Goal: Task Accomplishment & Management: Manage account settings

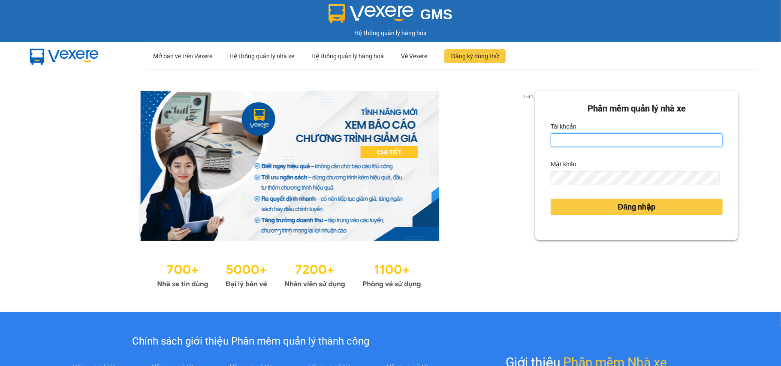
drag, startPoint x: 607, startPoint y: 138, endPoint x: 620, endPoint y: 148, distance: 16.5
click at [607, 138] on input "Tài khoản" at bounding box center [637, 140] width 172 height 14
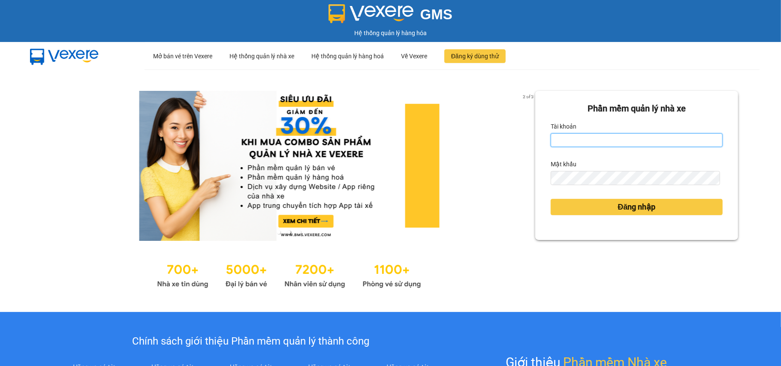
type input "tuyetmai.minhquoc"
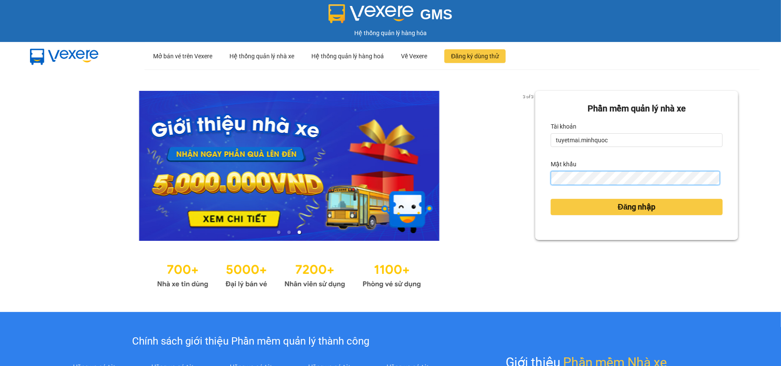
click at [551, 199] on button "Đăng nhập" at bounding box center [637, 207] width 172 height 16
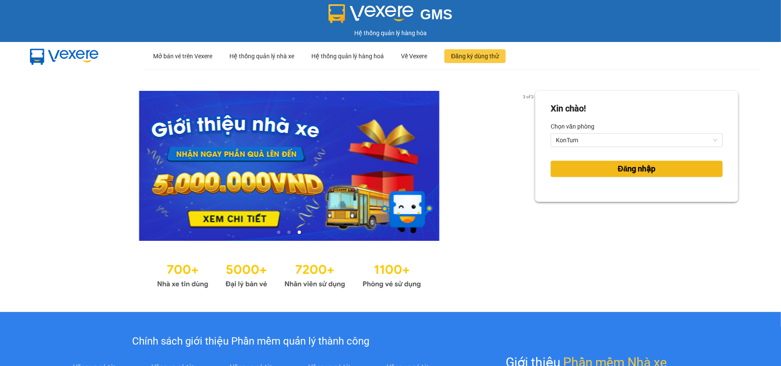
click at [635, 172] on span "Đăng nhập" at bounding box center [637, 169] width 38 height 12
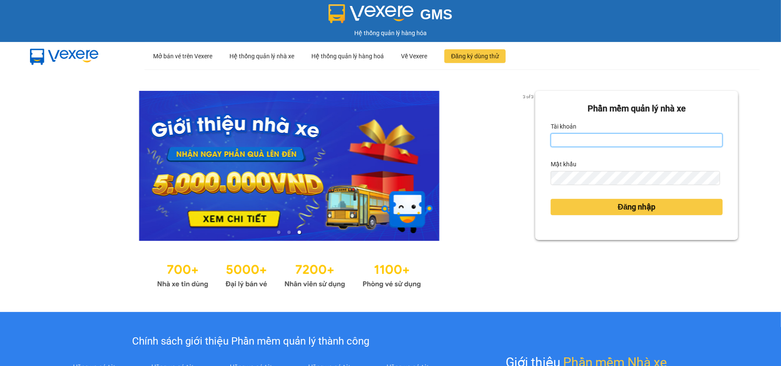
click at [578, 136] on input "Tài khoản" at bounding box center [637, 140] width 172 height 14
type input "tuyetmai.minhquoc"
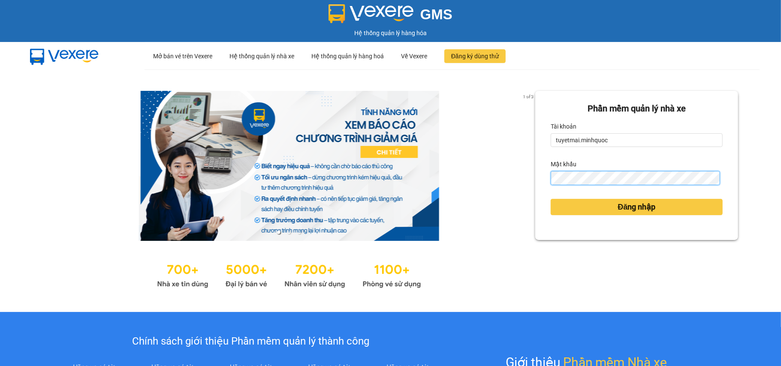
click at [551, 199] on button "Đăng nhập" at bounding box center [637, 207] width 172 height 16
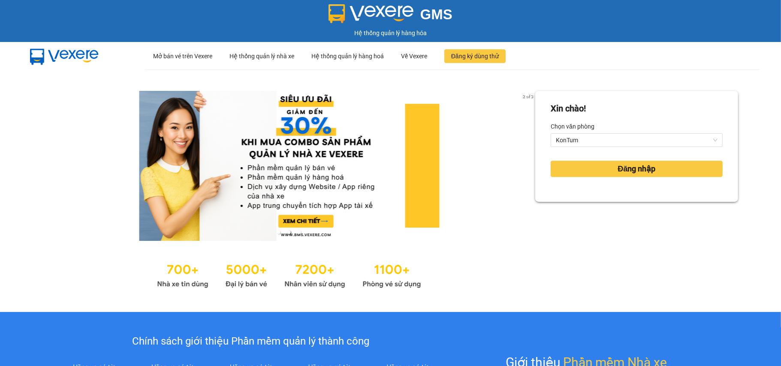
click at [593, 178] on div "Đăng nhập" at bounding box center [637, 168] width 172 height 23
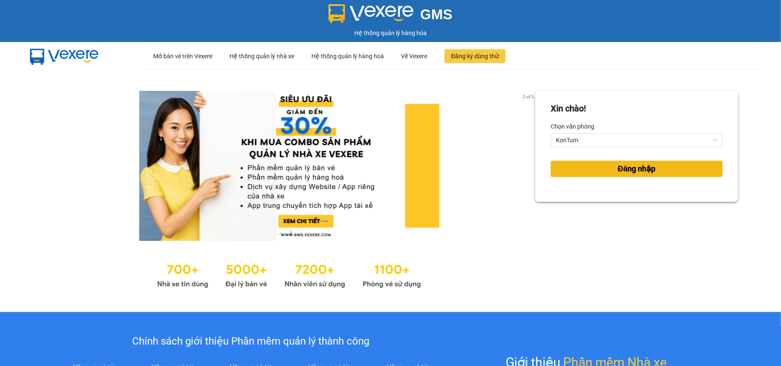
click at [618, 169] on span "Đăng nhập" at bounding box center [637, 169] width 38 height 12
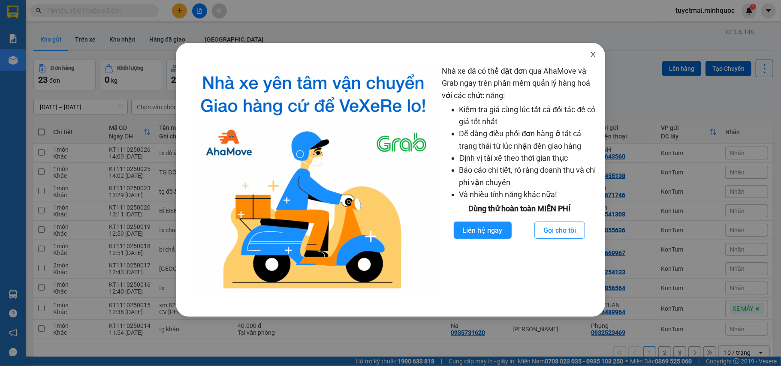
click at [591, 56] on icon "close" at bounding box center [593, 54] width 7 height 7
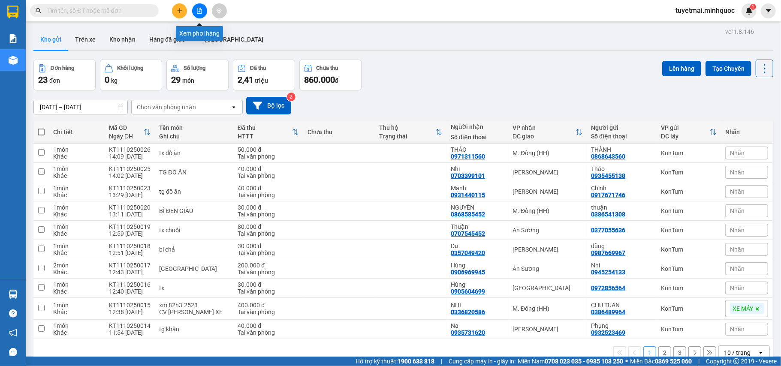
click at [197, 12] on icon "file-add" at bounding box center [199, 11] width 5 height 6
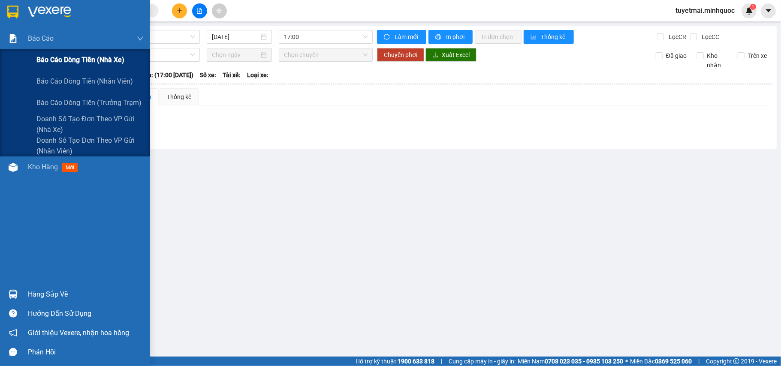
click at [66, 60] on span "Báo cáo dòng tiền (nhà xe)" at bounding box center [80, 59] width 88 height 11
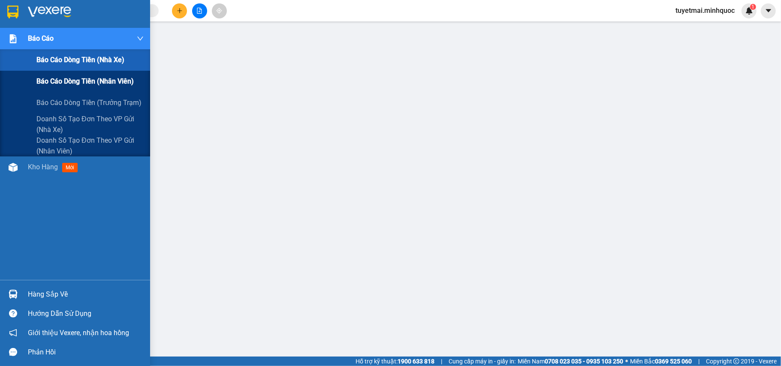
click at [92, 81] on span "Báo cáo dòng tiền (nhân viên)" at bounding box center [84, 81] width 97 height 11
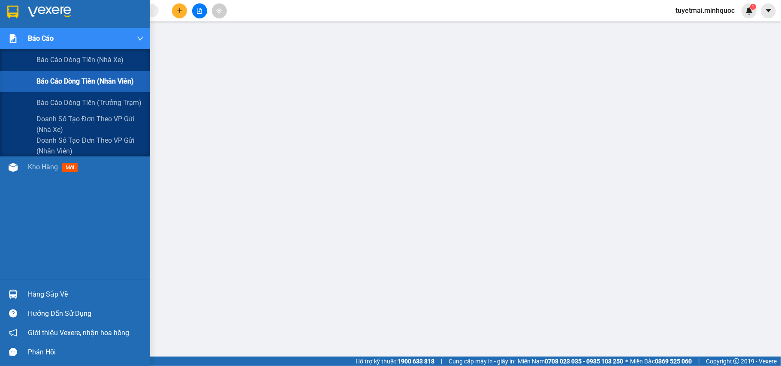
click at [92, 81] on span "Báo cáo dòng tiền (nhân viên)" at bounding box center [84, 81] width 97 height 11
click at [51, 58] on span "Báo cáo dòng tiền (nhà xe)" at bounding box center [80, 59] width 88 height 11
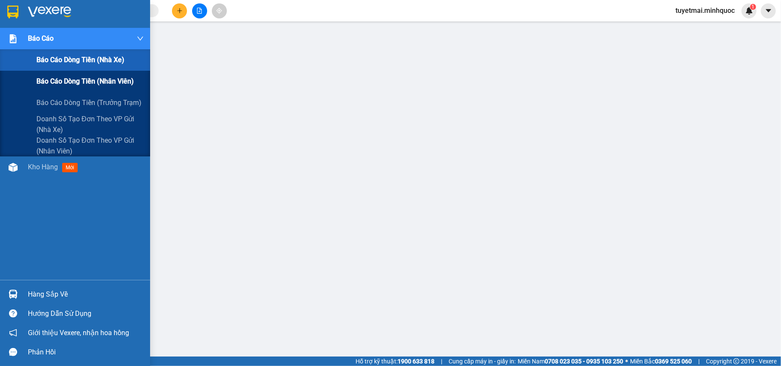
click at [76, 82] on span "Báo cáo dòng tiền (nhân viên)" at bounding box center [84, 81] width 97 height 11
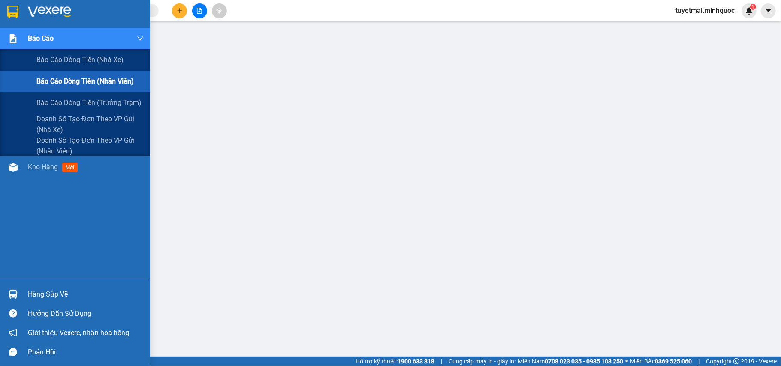
click at [76, 82] on span "Báo cáo dòng tiền (nhân viên)" at bounding box center [84, 81] width 97 height 11
click at [71, 59] on span "Báo cáo dòng tiền (nhà xe)" at bounding box center [80, 59] width 88 height 11
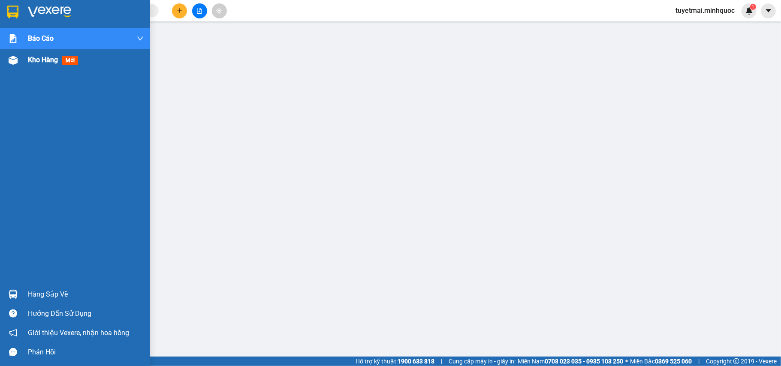
click at [28, 56] on span "Kho hàng" at bounding box center [43, 60] width 30 height 8
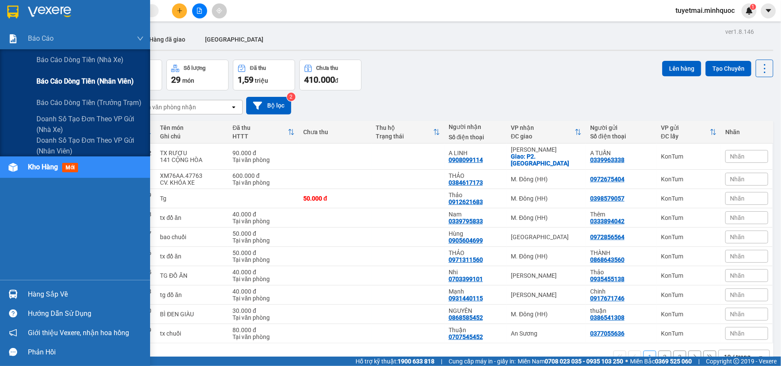
click at [83, 82] on span "Báo cáo dòng tiền (nhân viên)" at bounding box center [84, 81] width 97 height 11
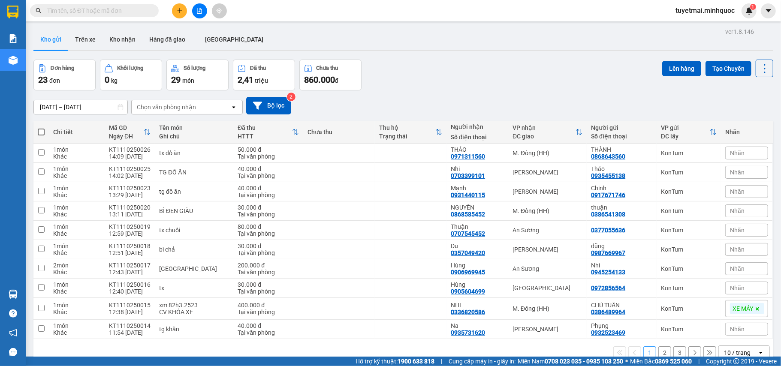
click at [112, 14] on input "text" at bounding box center [97, 10] width 101 height 9
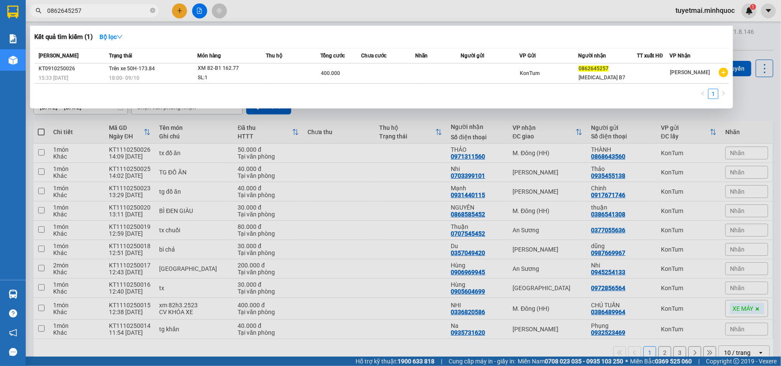
type input "0862645257"
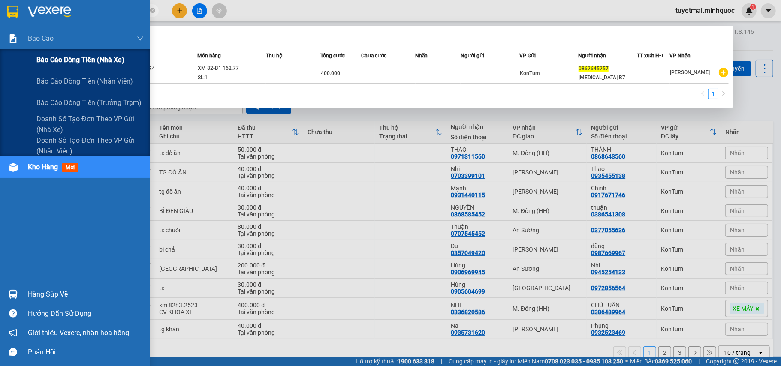
click at [61, 62] on span "Báo cáo dòng tiền (nhà xe)" at bounding box center [80, 59] width 88 height 11
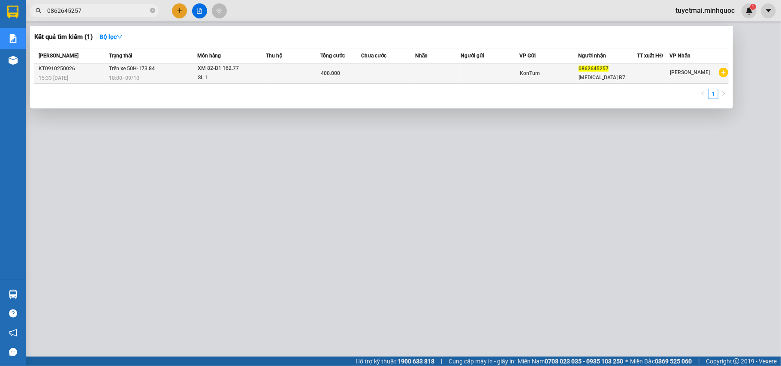
click at [102, 79] on div "15:33 - 09/10" at bounding box center [73, 77] width 68 height 9
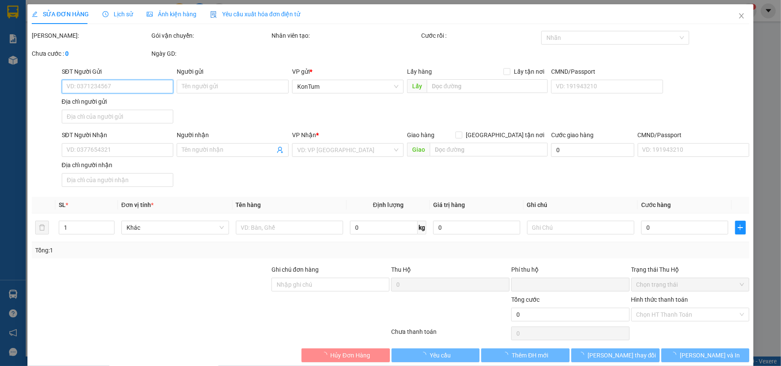
type input "0862645257"
type input "T3 B7"
type input "0"
type input "400.000"
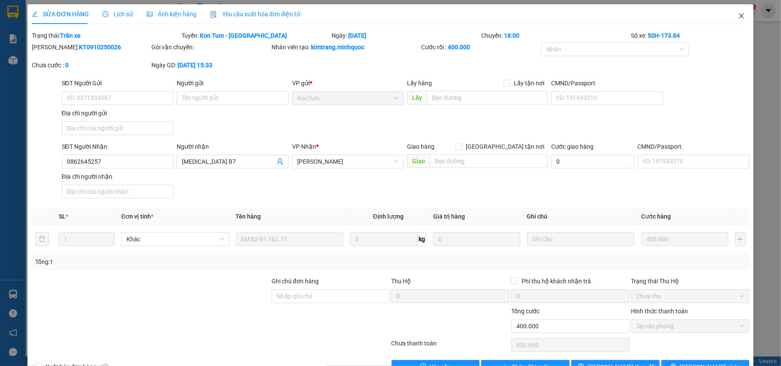
click at [738, 16] on icon "close" at bounding box center [741, 15] width 7 height 7
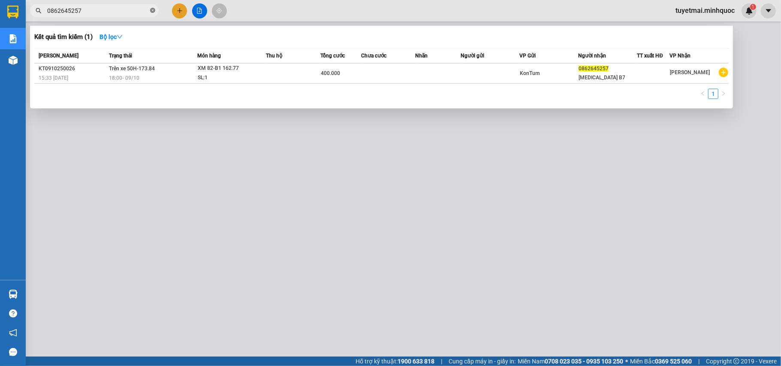
click at [151, 7] on span at bounding box center [152, 11] width 5 height 8
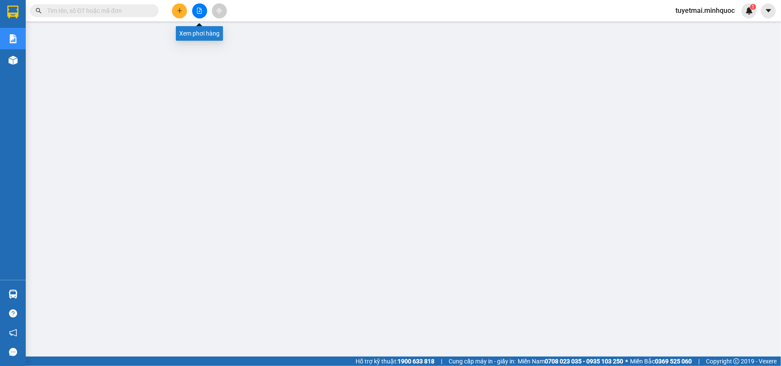
click at [200, 13] on icon "file-add" at bounding box center [200, 11] width 6 height 6
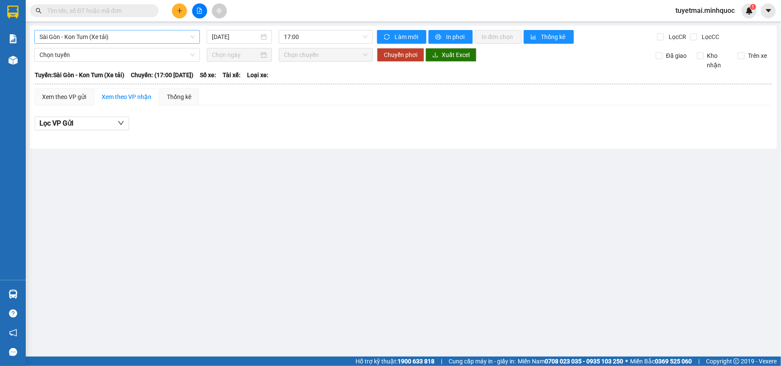
click at [129, 41] on span "Sài Gòn - Kon Tum (Xe tải)" at bounding box center [116, 36] width 155 height 13
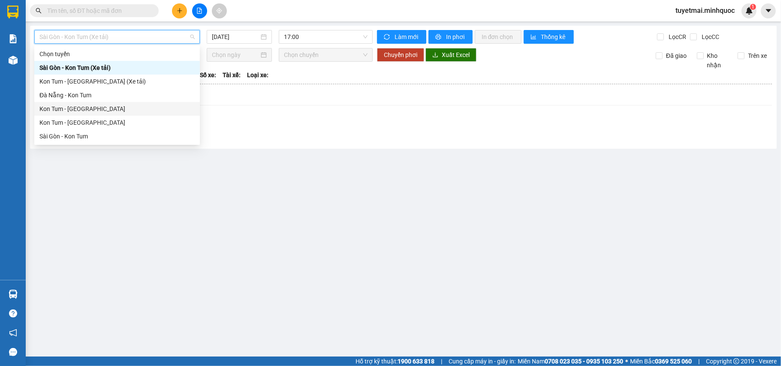
click at [78, 108] on div "Kon Tum - Đà Nẵng" at bounding box center [116, 108] width 155 height 9
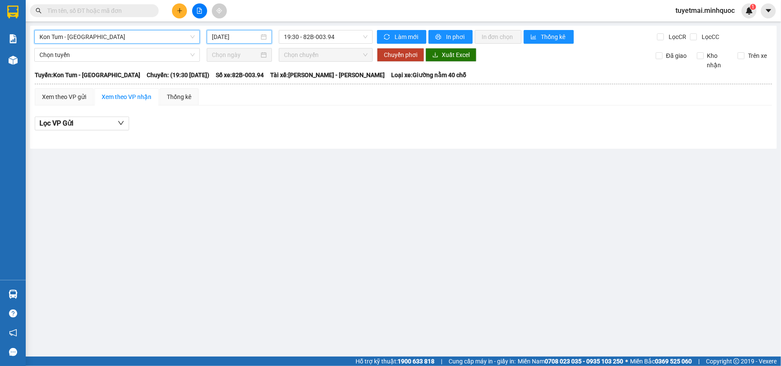
click at [234, 35] on input "11/10/2025" at bounding box center [235, 36] width 47 height 9
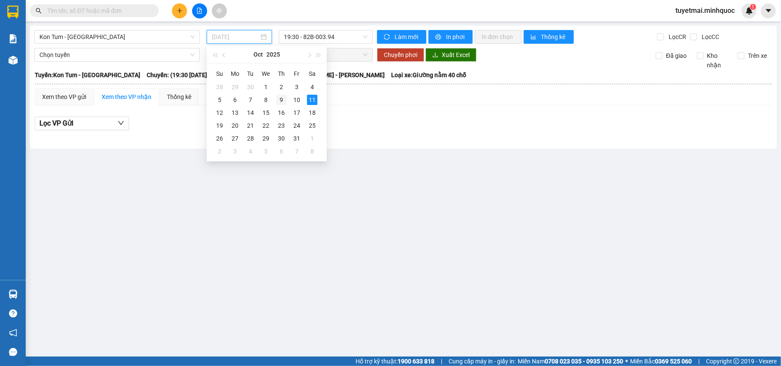
click at [281, 102] on div "9" at bounding box center [281, 100] width 10 height 10
type input "09/10/2025"
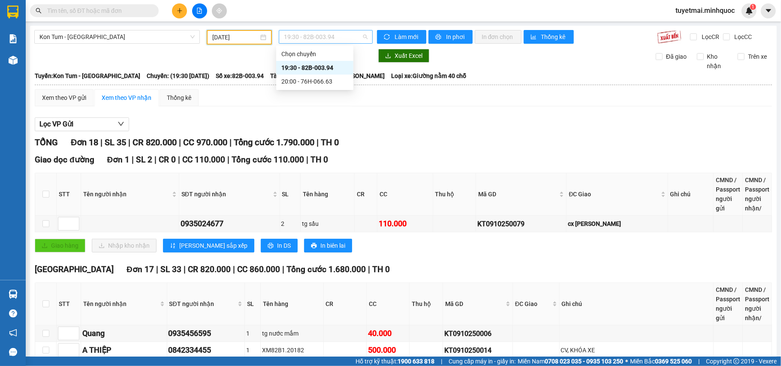
click at [324, 34] on span "19:30 - 82B-003.94" at bounding box center [326, 36] width 84 height 13
click at [325, 83] on div "20:00 - 76H-066.63" at bounding box center [314, 81] width 67 height 9
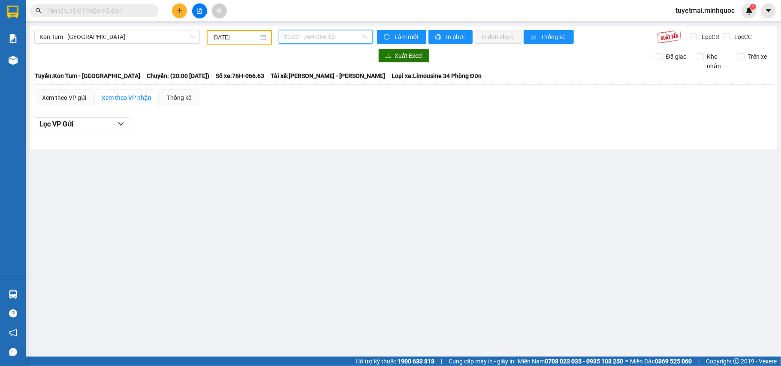
click at [305, 33] on span "20:00 - 76H-066.63" at bounding box center [326, 36] width 84 height 13
click at [318, 65] on div "19:30 - 82B-003.94" at bounding box center [317, 67] width 67 height 9
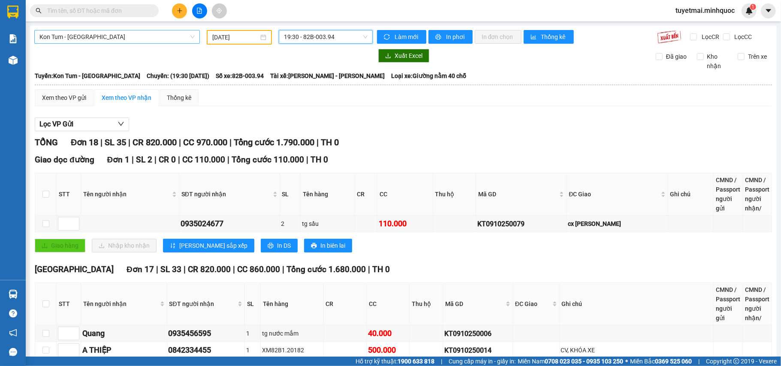
click at [133, 36] on span "Kon Tum - Đà Nẵng" at bounding box center [116, 36] width 155 height 13
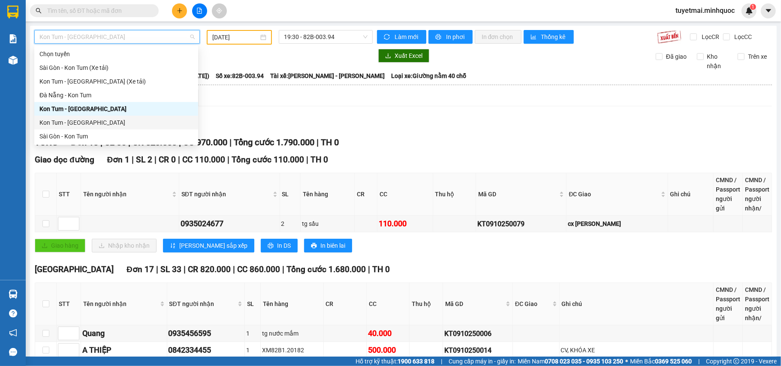
click at [82, 121] on div "Kon Tum - Sài Gòn" at bounding box center [116, 122] width 154 height 9
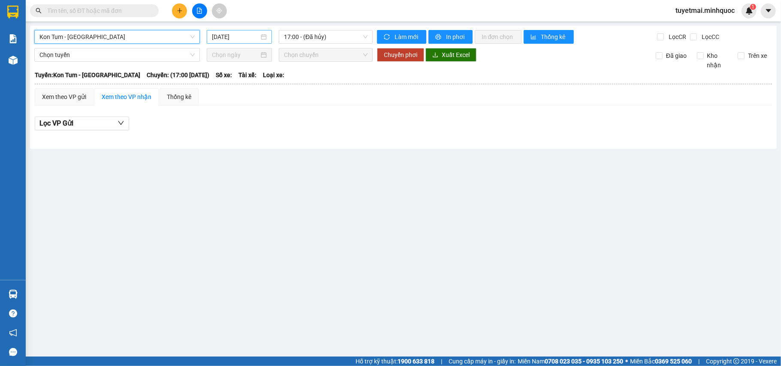
click at [232, 34] on input "11/10/2025" at bounding box center [235, 36] width 47 height 9
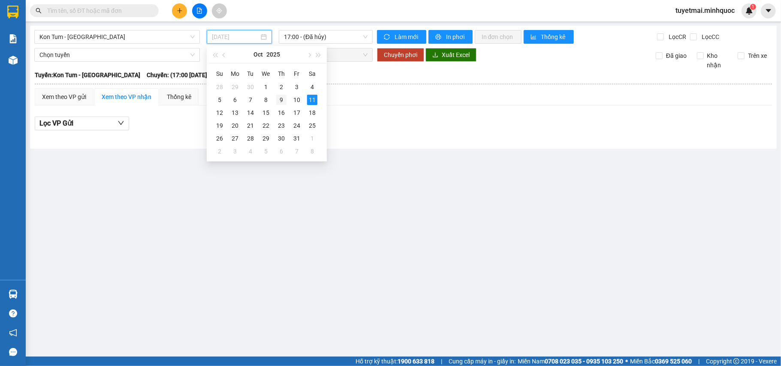
click at [279, 100] on div "9" at bounding box center [281, 100] width 10 height 10
type input "09/10/2025"
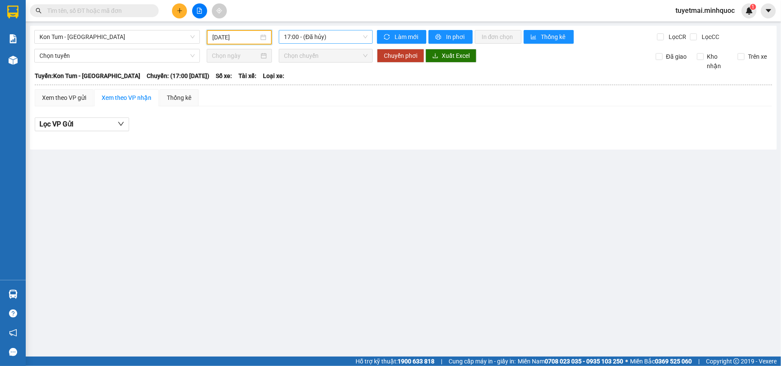
click at [326, 36] on span "17:00 - (Đã hủy)" at bounding box center [326, 36] width 84 height 13
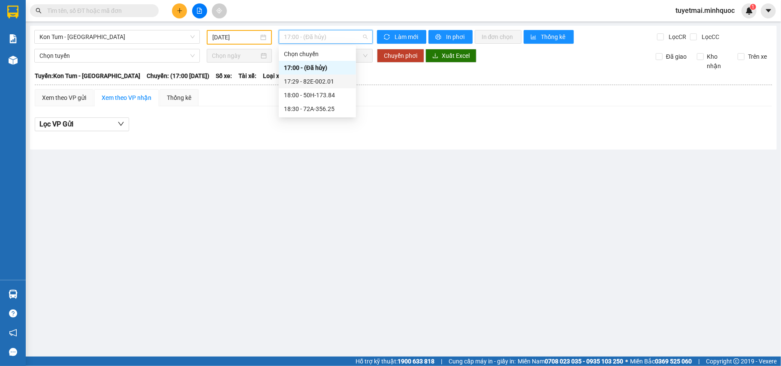
click at [321, 81] on div "17:29 - 82E-002.01" at bounding box center [317, 81] width 67 height 9
